Goal: Information Seeking & Learning: Find contact information

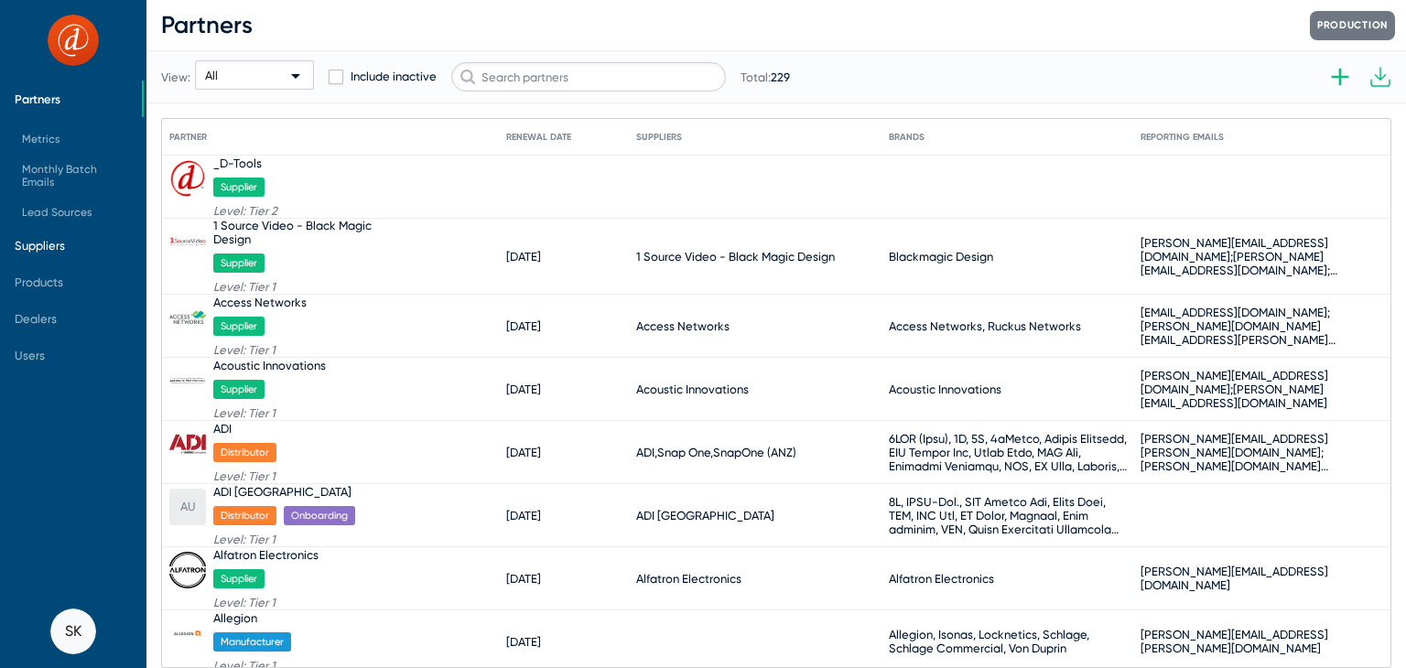
click at [59, 249] on span "Suppliers" at bounding box center [40, 246] width 50 height 14
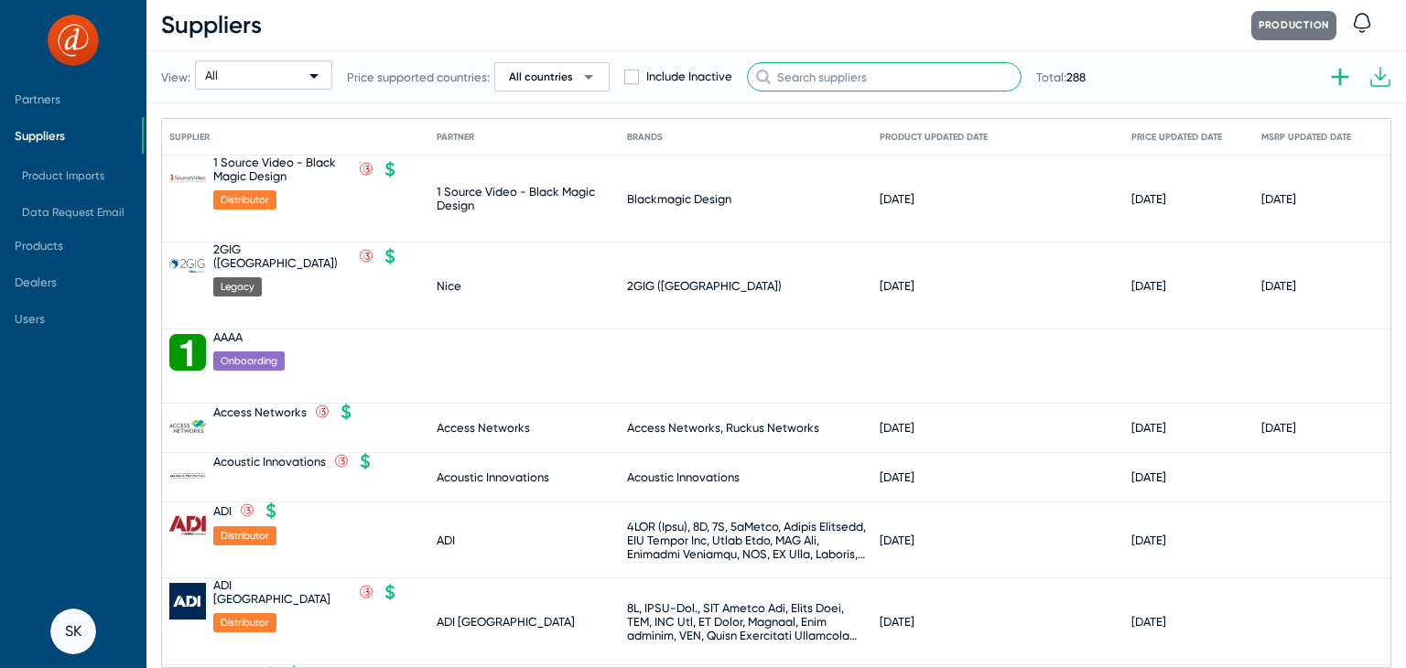
click at [872, 75] on input "text" at bounding box center [884, 76] width 275 height 29
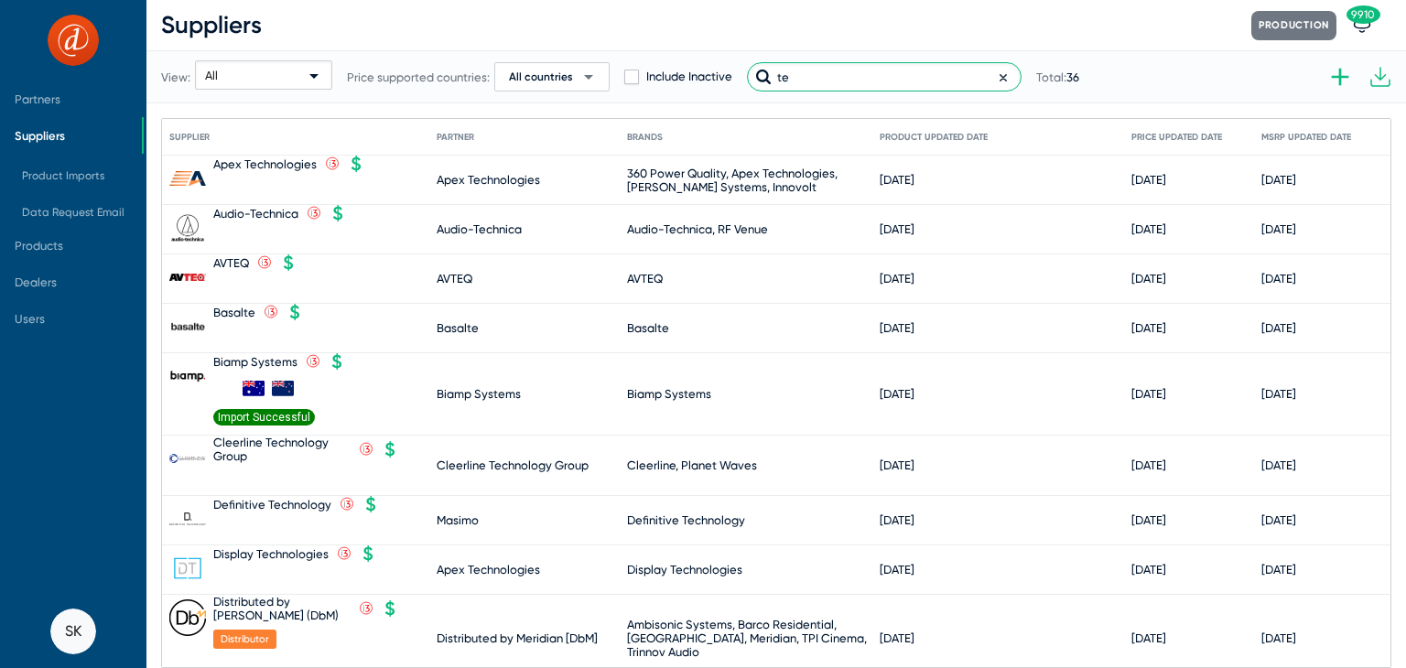
type input "t"
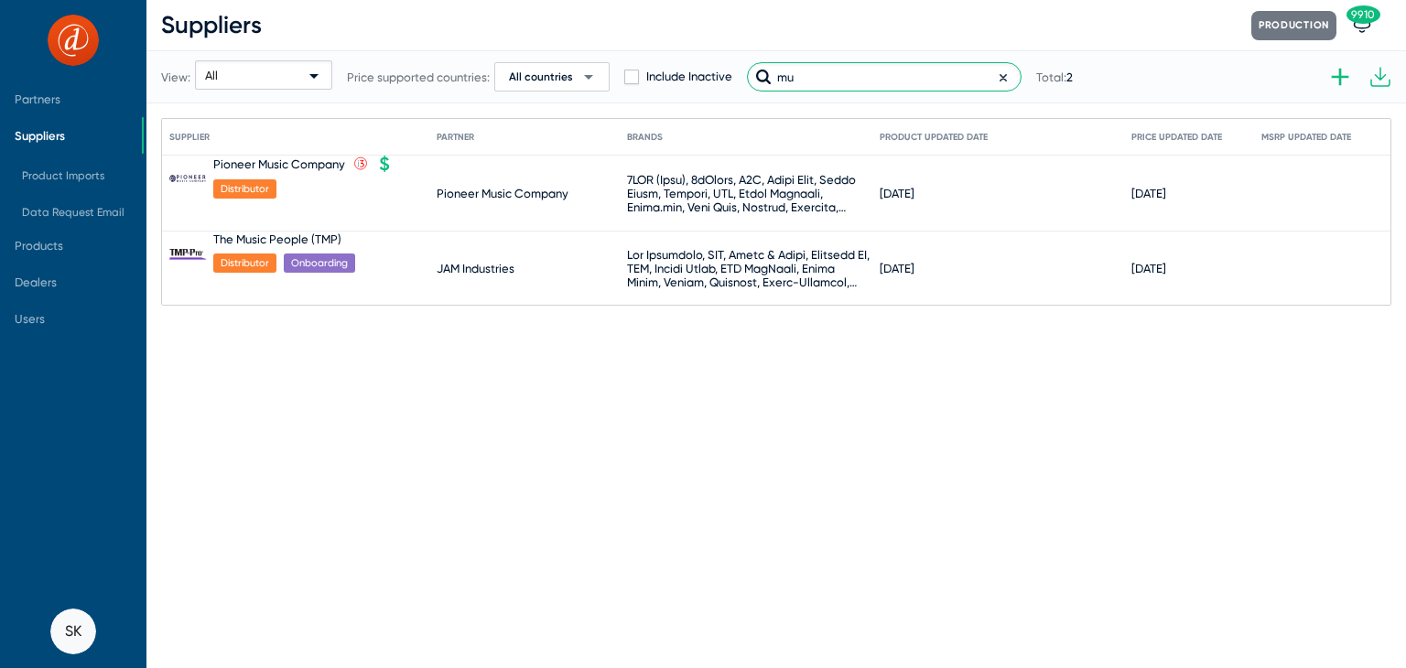
type input "m"
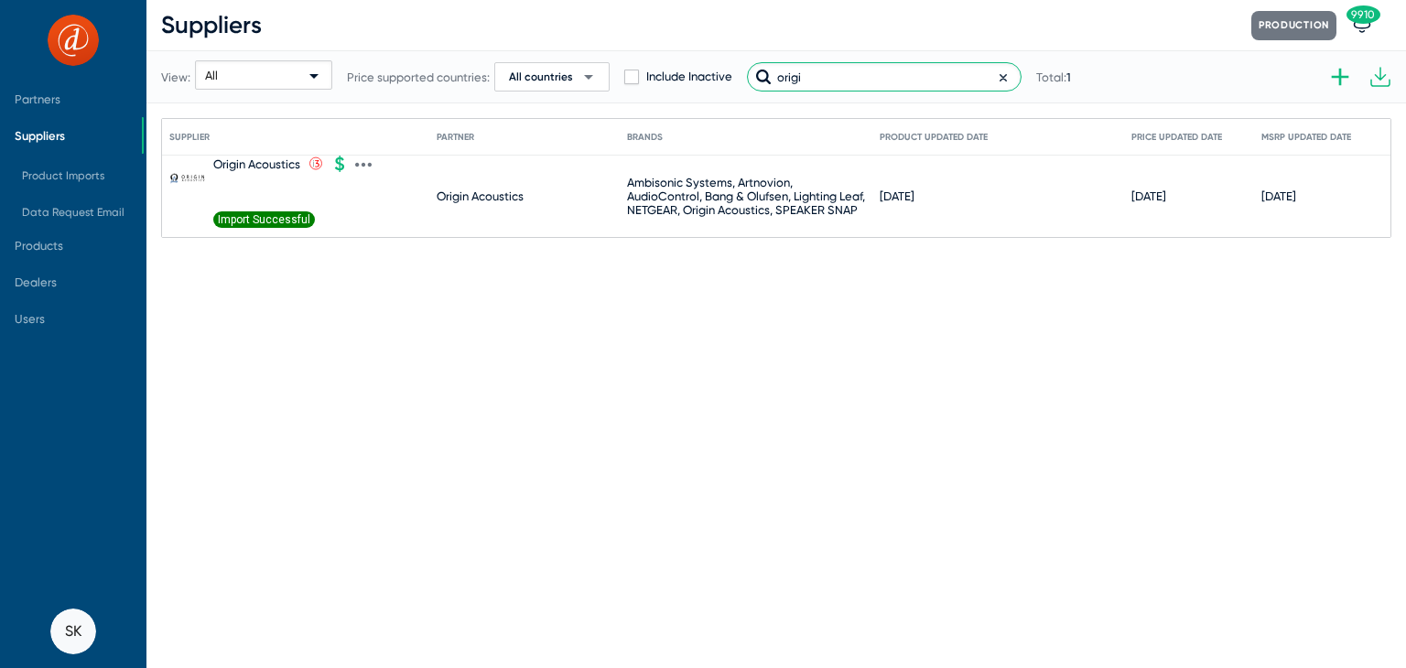
type input "origi"
click at [243, 166] on div "Origin Acoustics" at bounding box center [256, 164] width 87 height 14
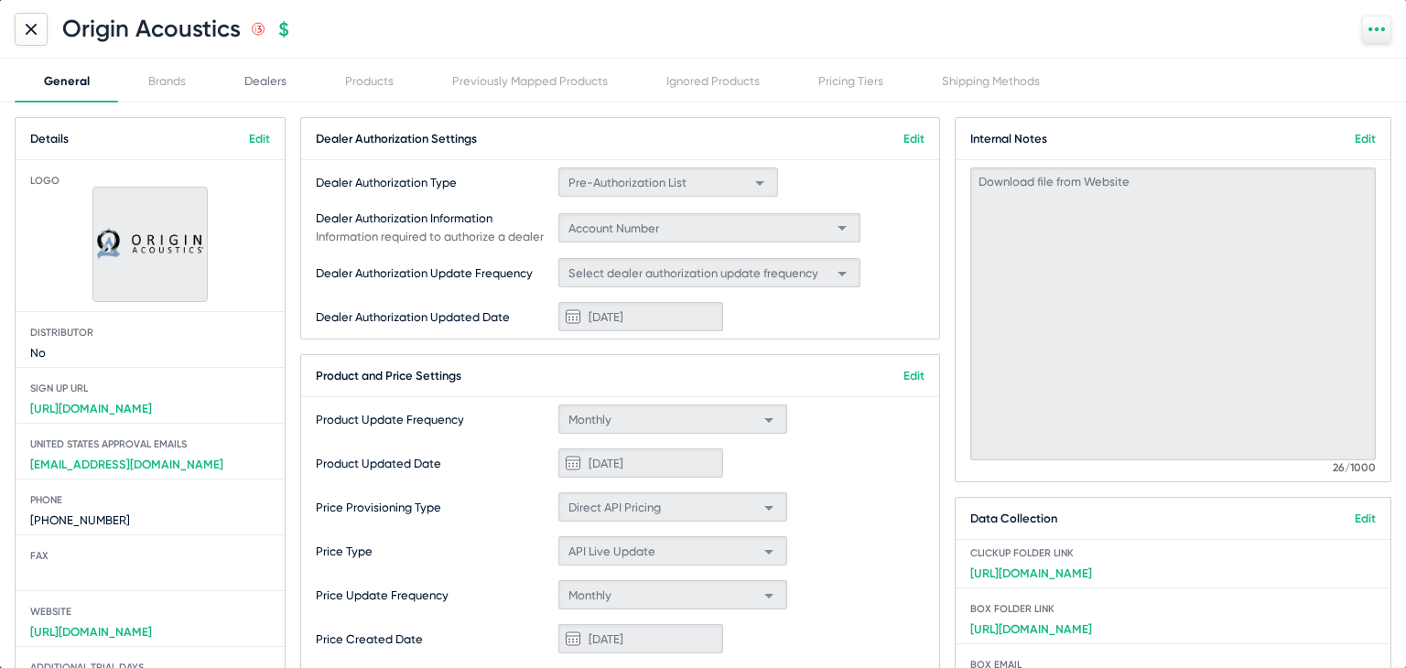
click at [271, 87] on div "Dealers" at bounding box center [265, 81] width 42 height 14
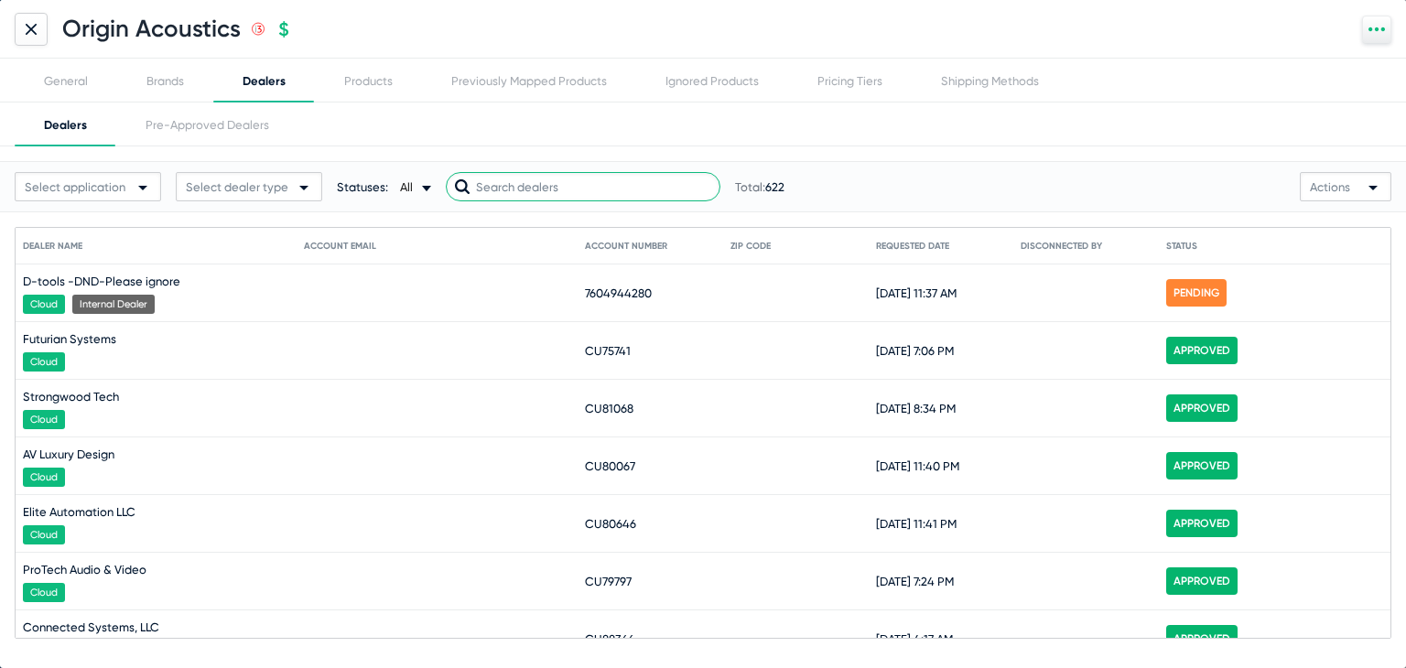
click at [564, 192] on input "text" at bounding box center [583, 186] width 275 height 29
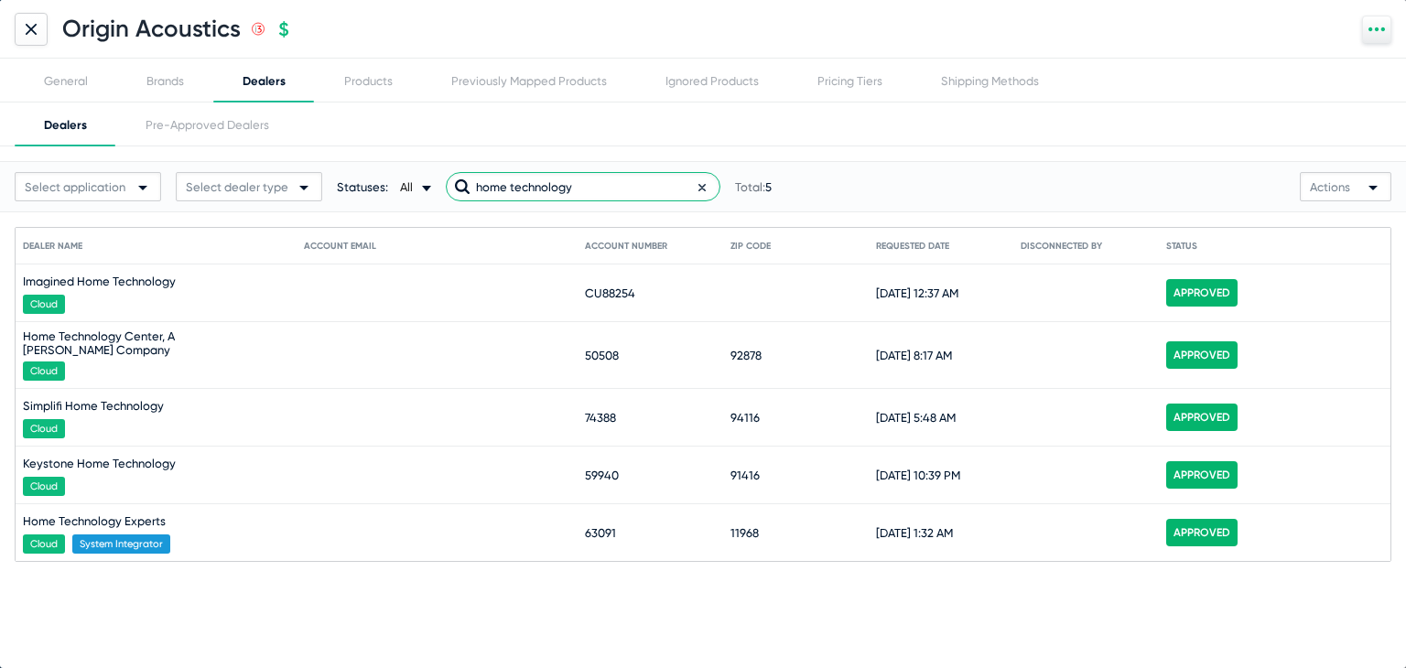
drag, startPoint x: 612, startPoint y: 186, endPoint x: 433, endPoint y: 155, distance: 181.2
click at [433, 155] on div "Select application Select dealer type Statuses: All arrow-drop-down-18px Create…" at bounding box center [703, 354] width 1406 height 416
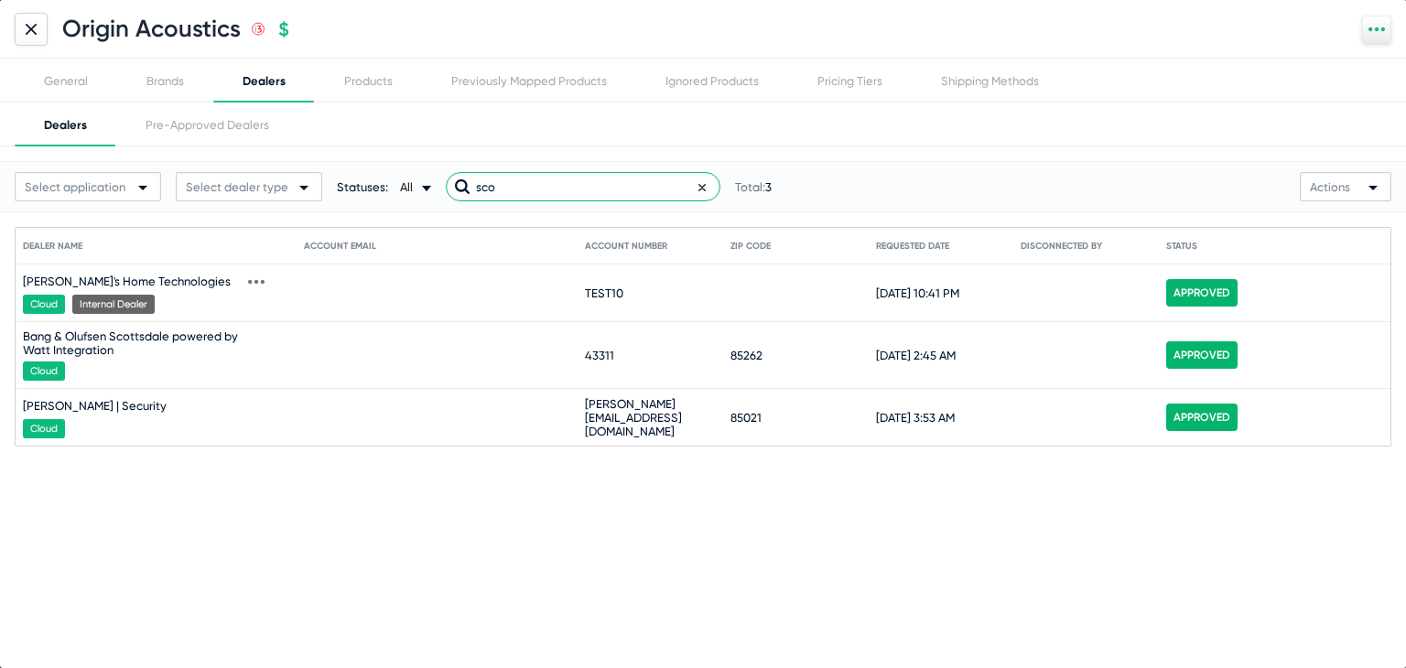
type input "sco"
click at [610, 292] on span "TEST10" at bounding box center [604, 294] width 38 height 14
click at [604, 298] on span "TEST10" at bounding box center [604, 294] width 38 height 14
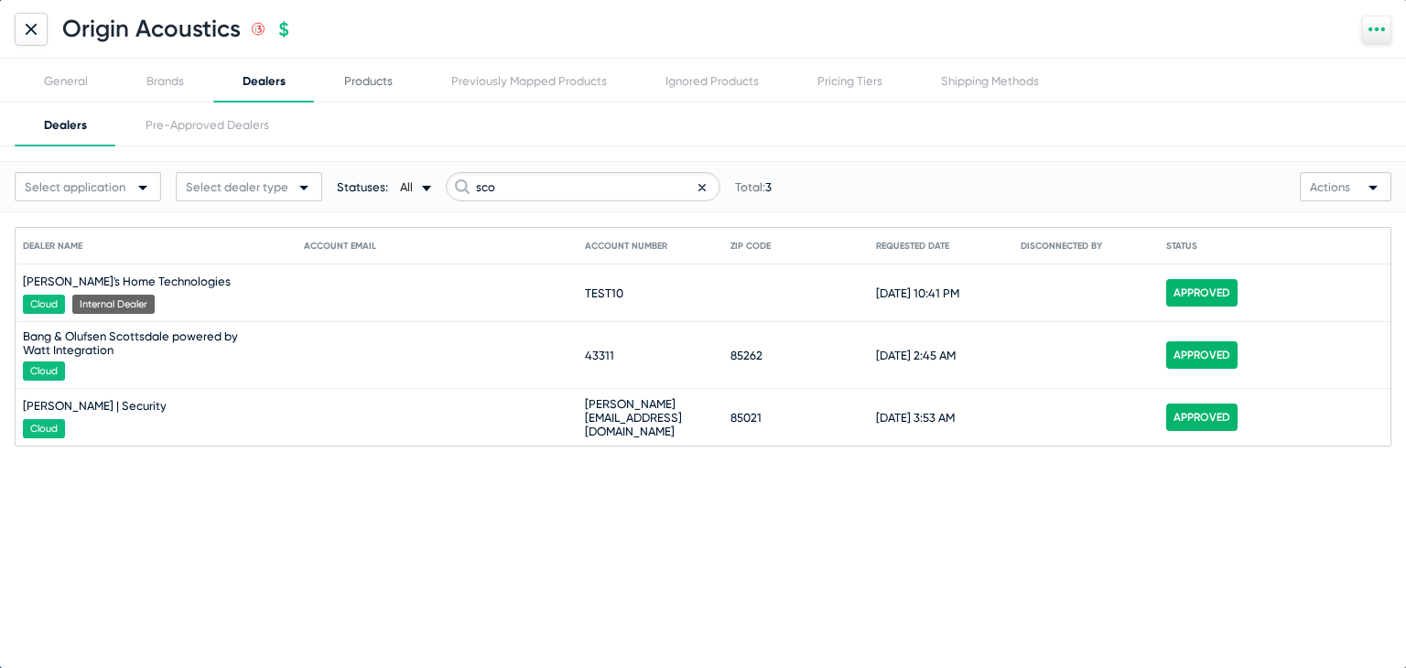
click at [384, 87] on div "Products" at bounding box center [368, 81] width 49 height 14
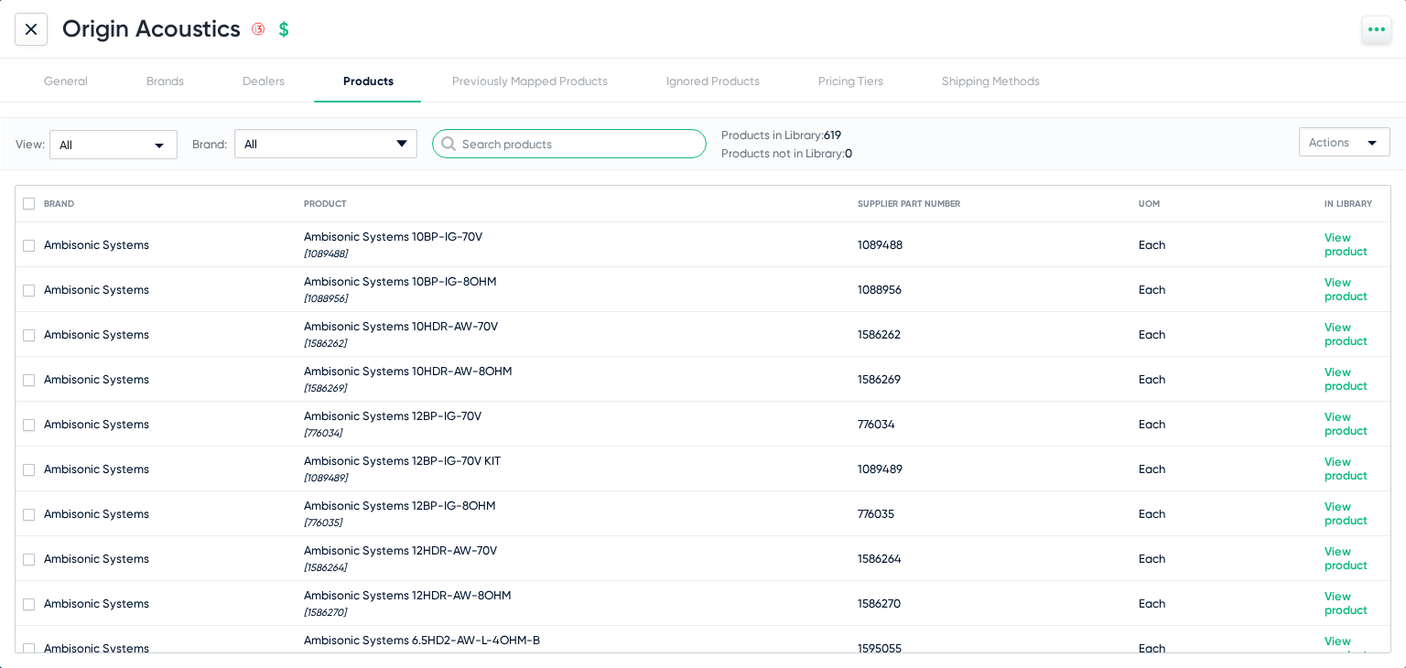
click at [564, 148] on input "text" at bounding box center [569, 143] width 275 height 29
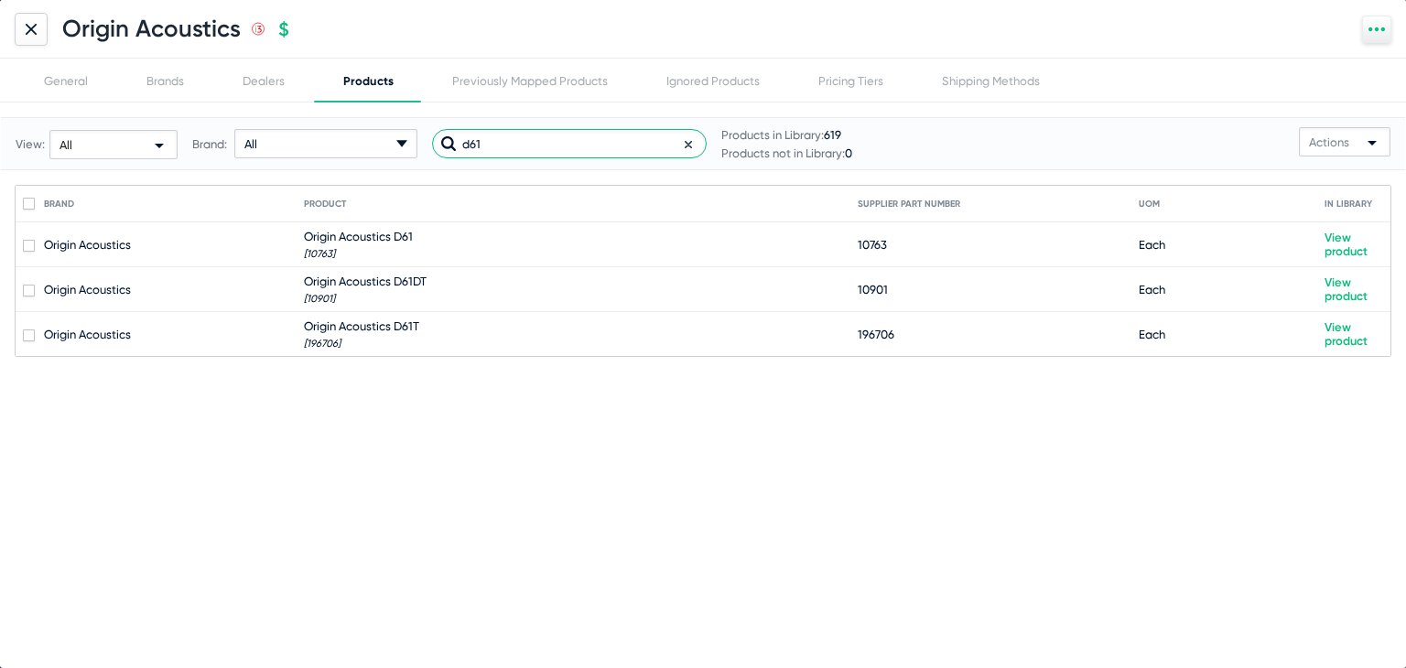
type input "d61"
click at [254, 78] on div "Dealers" at bounding box center [264, 81] width 42 height 14
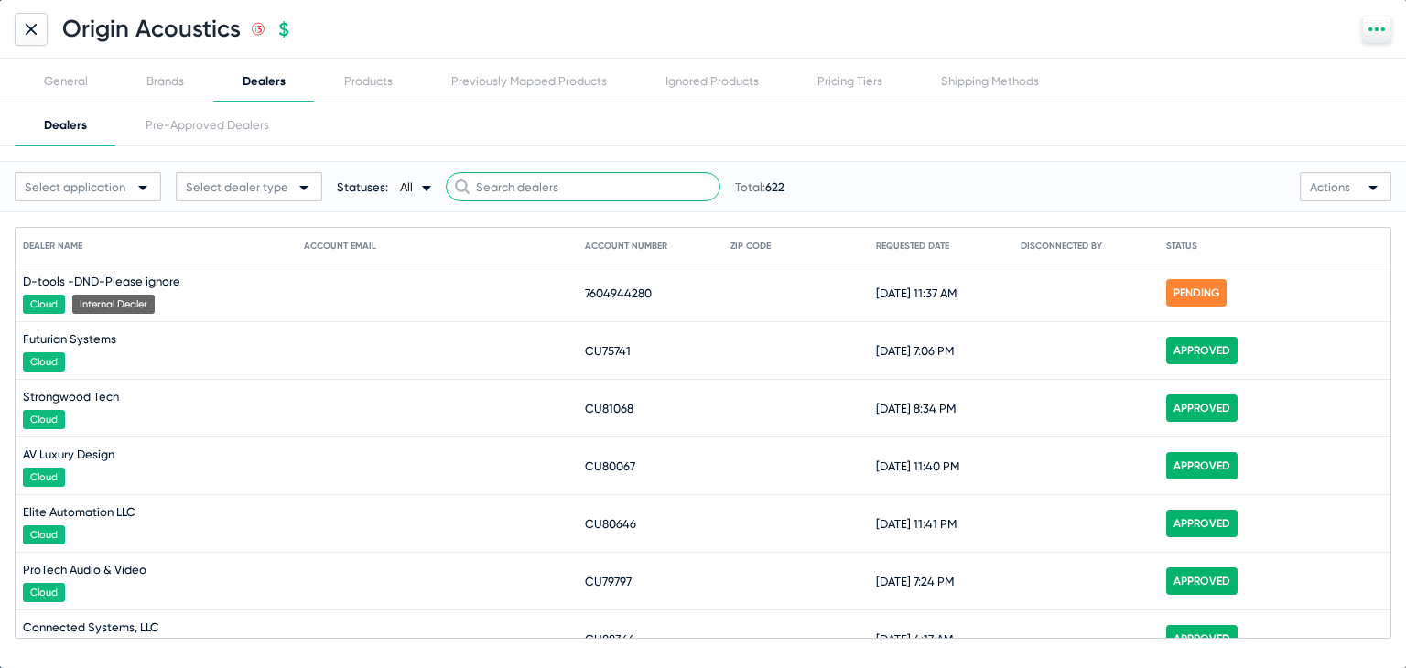
click at [546, 180] on input "text" at bounding box center [583, 186] width 275 height 29
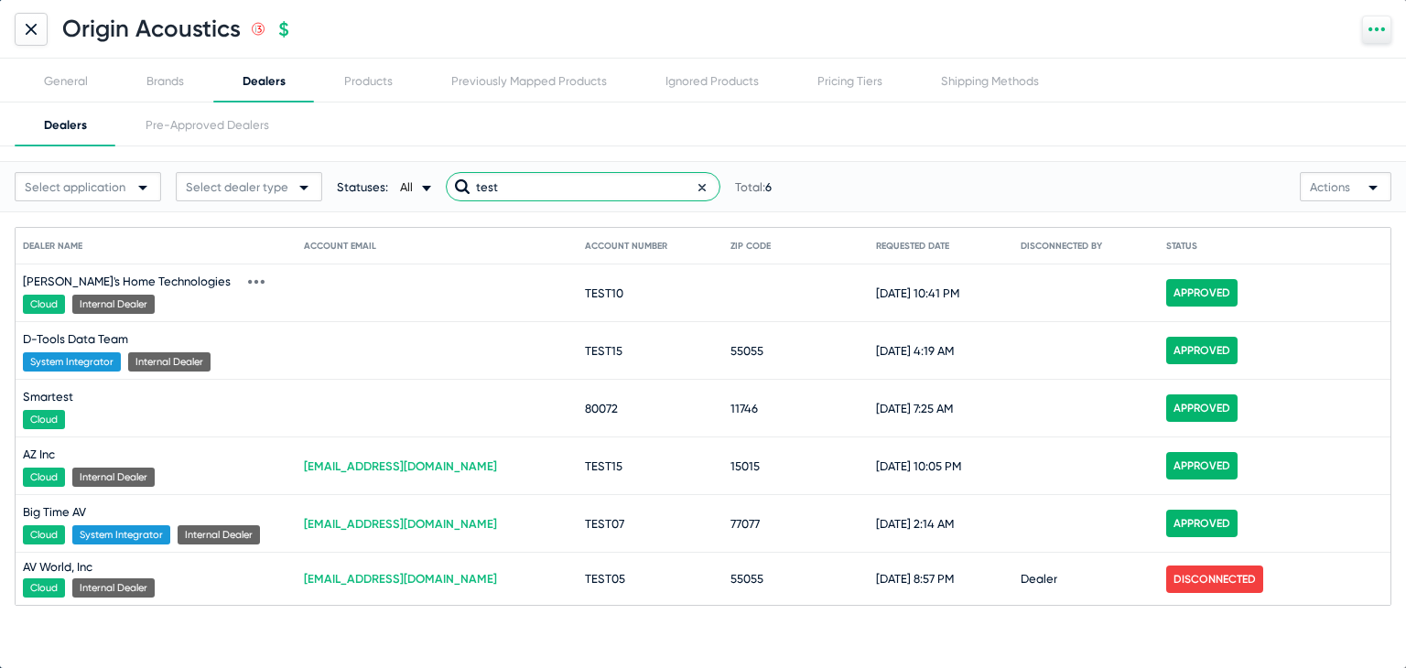
type input "test"
drag, startPoint x: 584, startPoint y: 290, endPoint x: 642, endPoint y: 299, distance: 58.4
click at [642, 299] on mat-row "[PERSON_NAME]'s Home Technologies Cloud Internal Dealer TEST10 [DATE] 10:41 PM …" at bounding box center [703, 294] width 1375 height 58
click at [464, 341] on mat-cell at bounding box center [444, 351] width 281 height 44
